Goal: Information Seeking & Learning: Learn about a topic

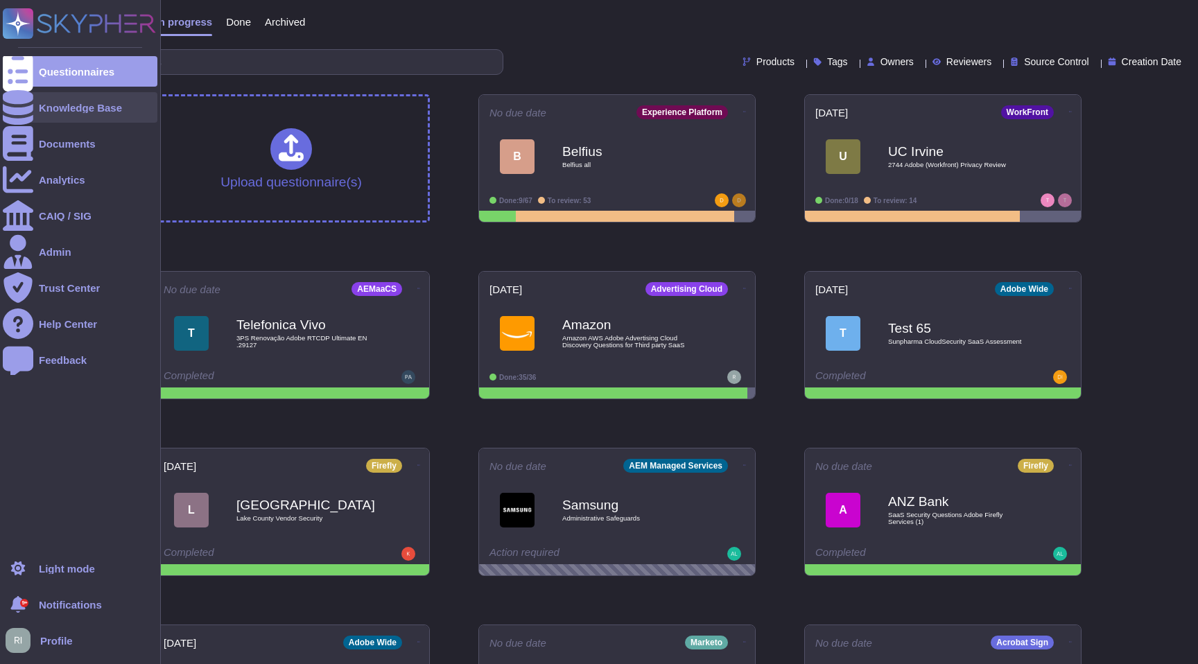
click at [76, 98] on div "Knowledge Base" at bounding box center [80, 107] width 155 height 31
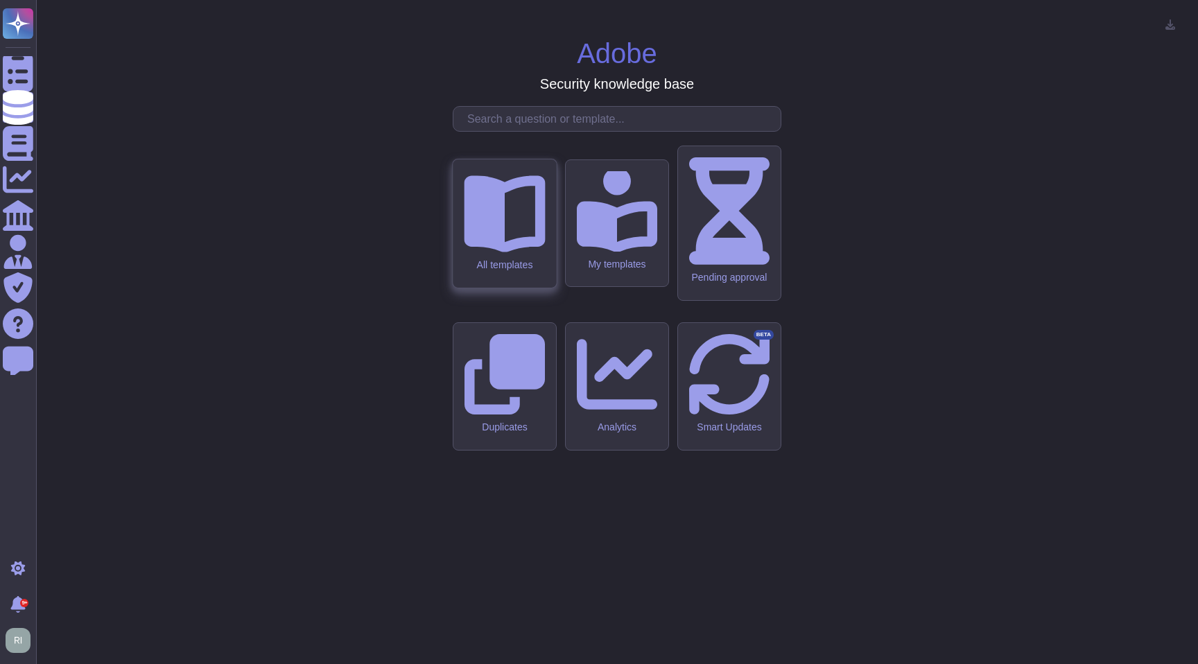
click at [512, 252] on icon at bounding box center [504, 211] width 81 height 81
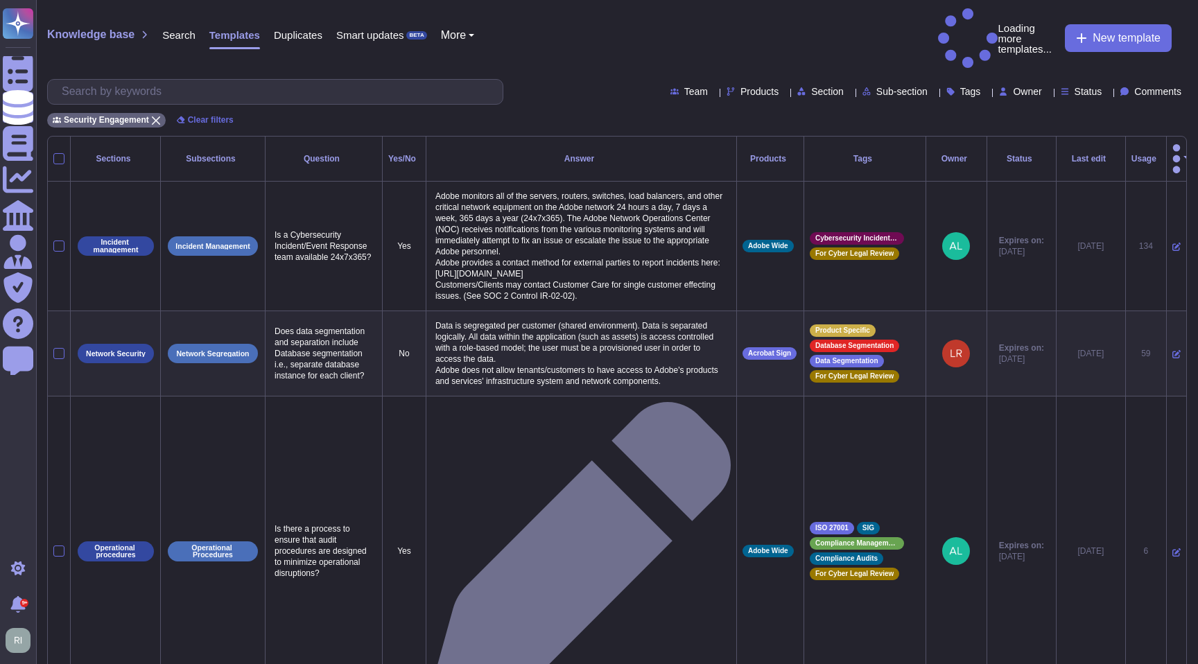
click at [273, 79] on div at bounding box center [275, 92] width 456 height 26
click at [269, 80] on input "text" at bounding box center [279, 92] width 448 height 24
